Goal: Task Accomplishment & Management: Use online tool/utility

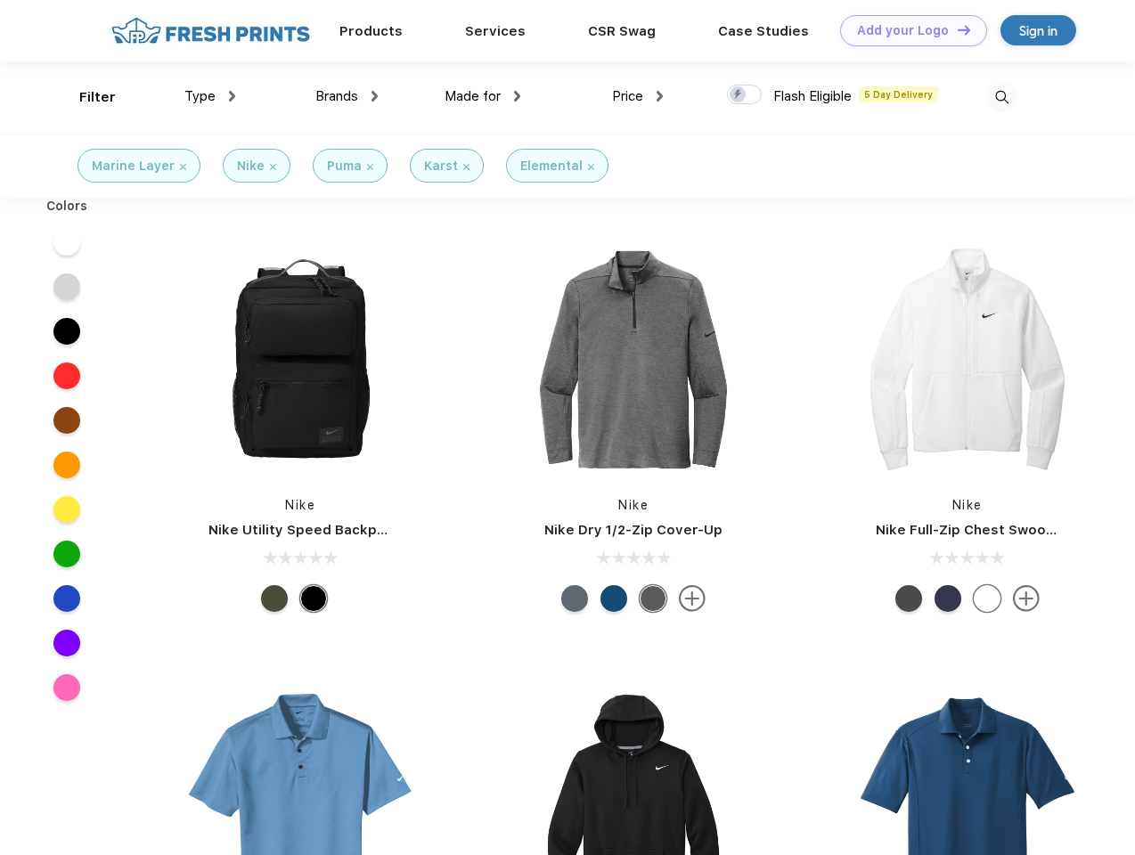
click at [907, 30] on link "Add your Logo Design Tool" at bounding box center [913, 30] width 147 height 31
click at [0, 0] on div "Design Tool" at bounding box center [0, 0] width 0 height 0
click at [956, 29] on link "Add your Logo Design Tool" at bounding box center [913, 30] width 147 height 31
click at [85, 97] on div "Filter" at bounding box center [97, 97] width 37 height 20
click at [210, 96] on span "Type" at bounding box center [199, 96] width 31 height 16
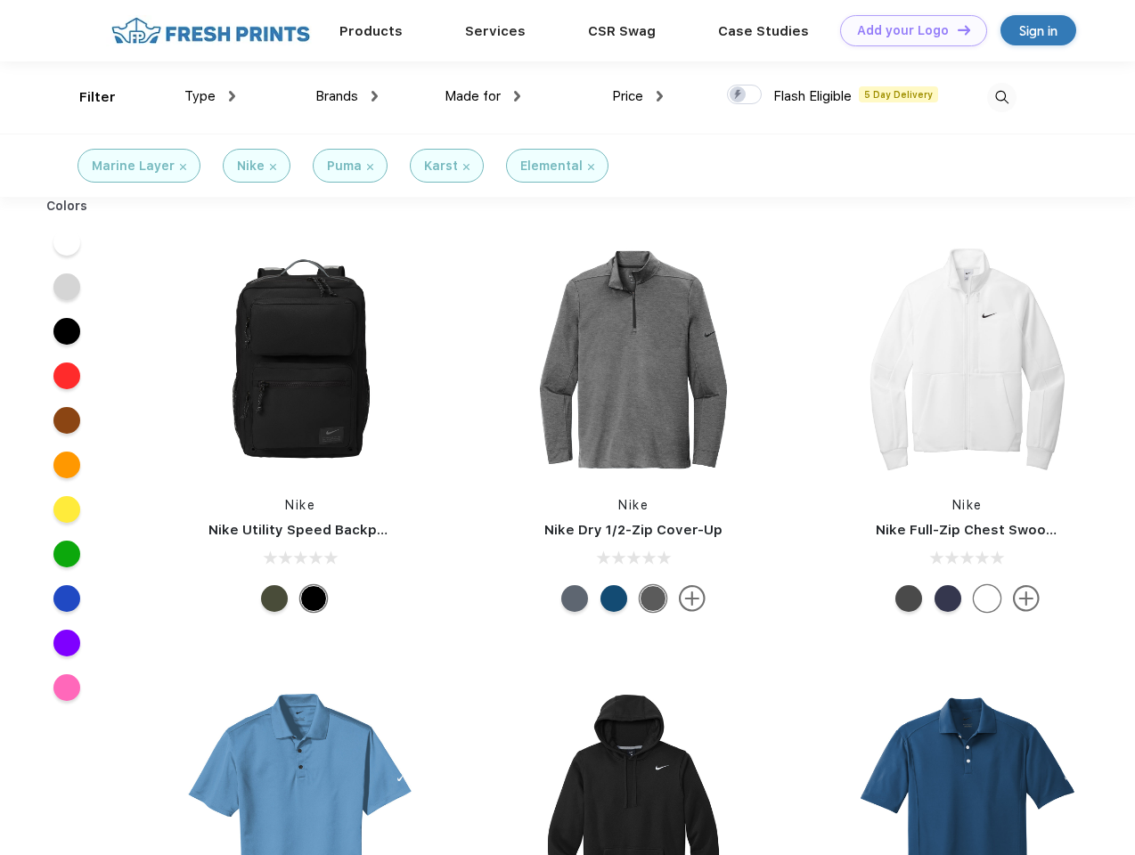
click at [346, 96] on span "Brands" at bounding box center [336, 96] width 43 height 16
click at [483, 96] on span "Made for" at bounding box center [472, 96] width 56 height 16
click at [638, 96] on span "Price" at bounding box center [627, 96] width 31 height 16
click at [745, 95] on div at bounding box center [744, 95] width 35 height 20
click at [738, 95] on input "checkbox" at bounding box center [733, 90] width 12 height 12
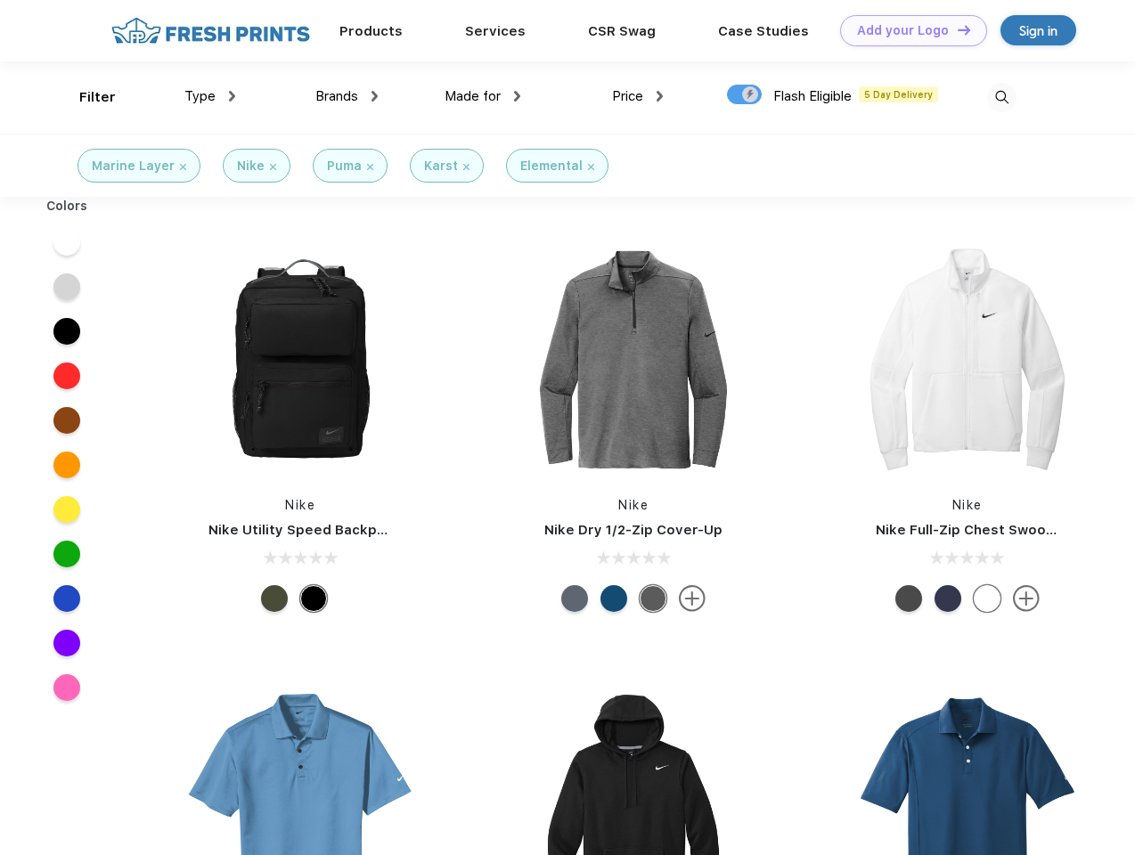
click at [1001, 97] on img at bounding box center [1001, 97] width 29 height 29
